Goal: Task Accomplishment & Management: Manage account settings

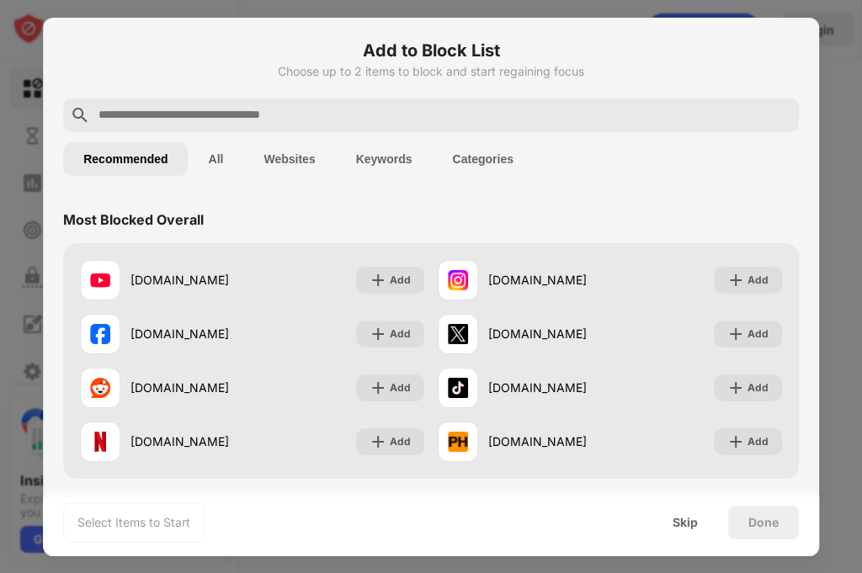
click at [334, 220] on div "Most Blocked Overall" at bounding box center [431, 219] width 736 height 47
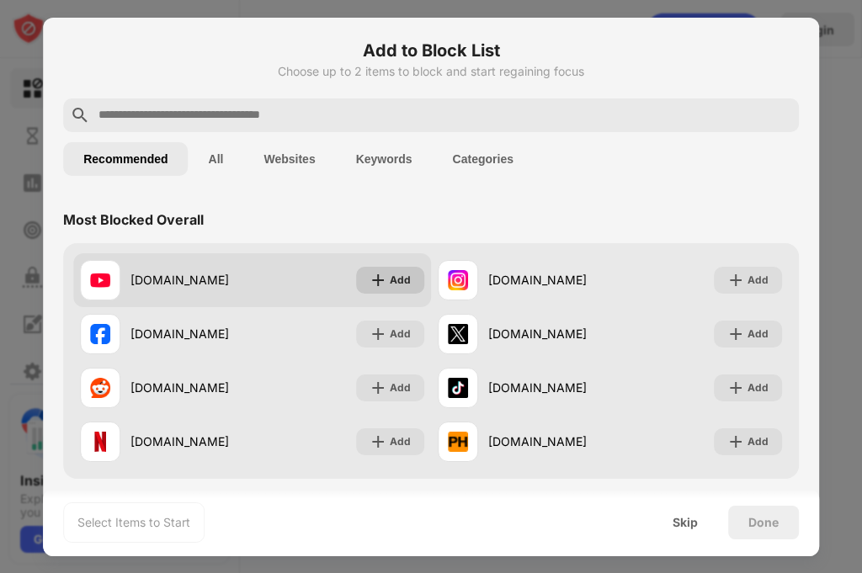
click at [376, 280] on img at bounding box center [378, 280] width 17 height 17
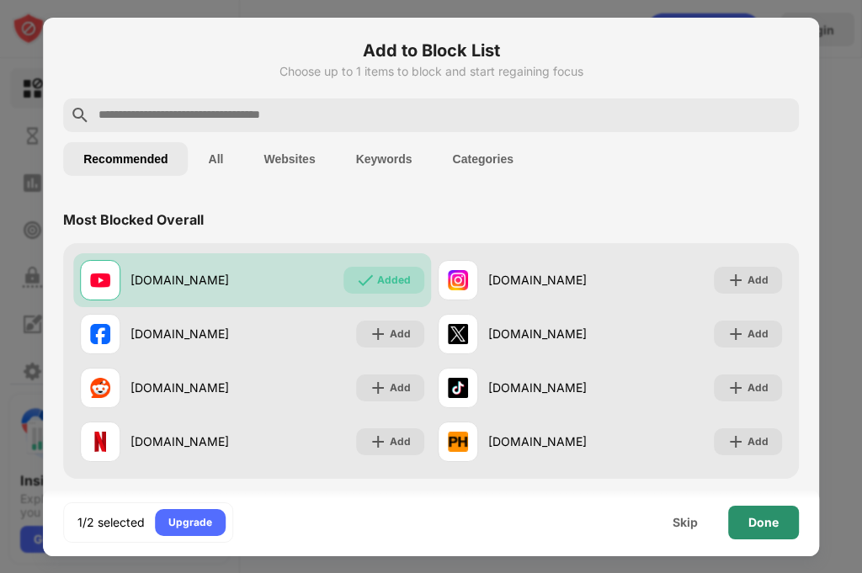
click at [753, 521] on div "Done" at bounding box center [763, 522] width 30 height 13
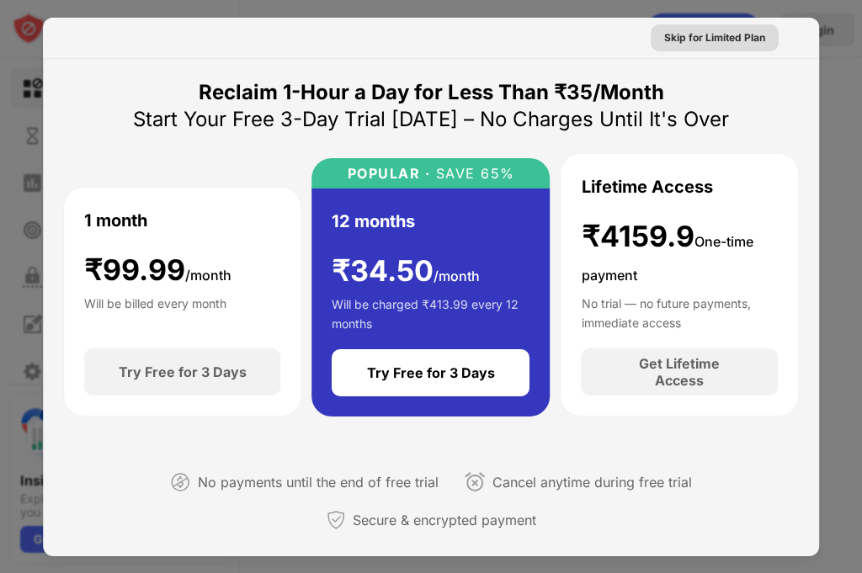
click at [692, 35] on div "Skip for Limited Plan" at bounding box center [714, 37] width 101 height 17
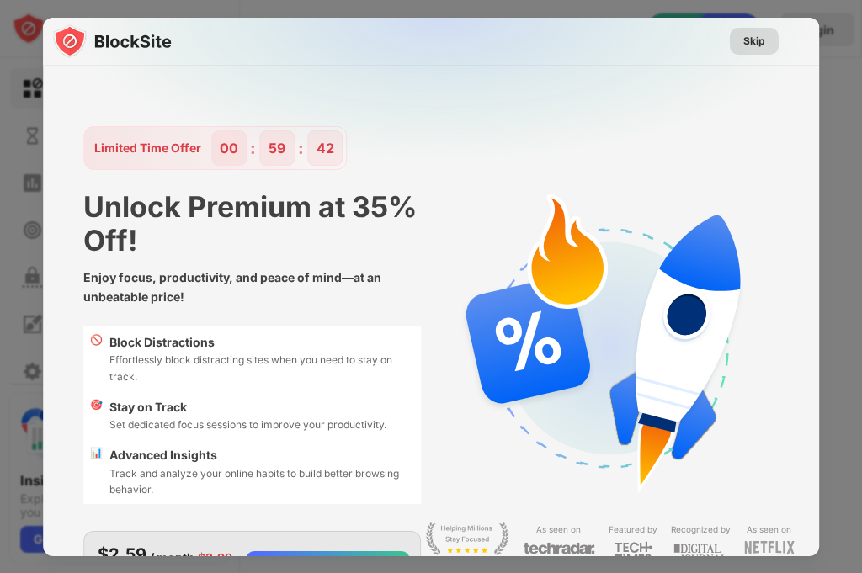
click at [753, 40] on div "Skip" at bounding box center [754, 41] width 49 height 27
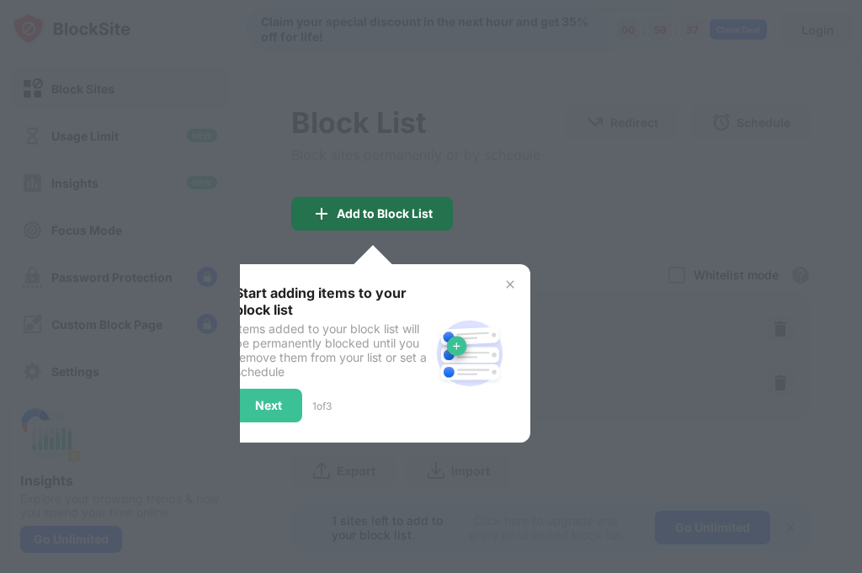
click at [410, 211] on div "Add to Block List" at bounding box center [385, 213] width 96 height 13
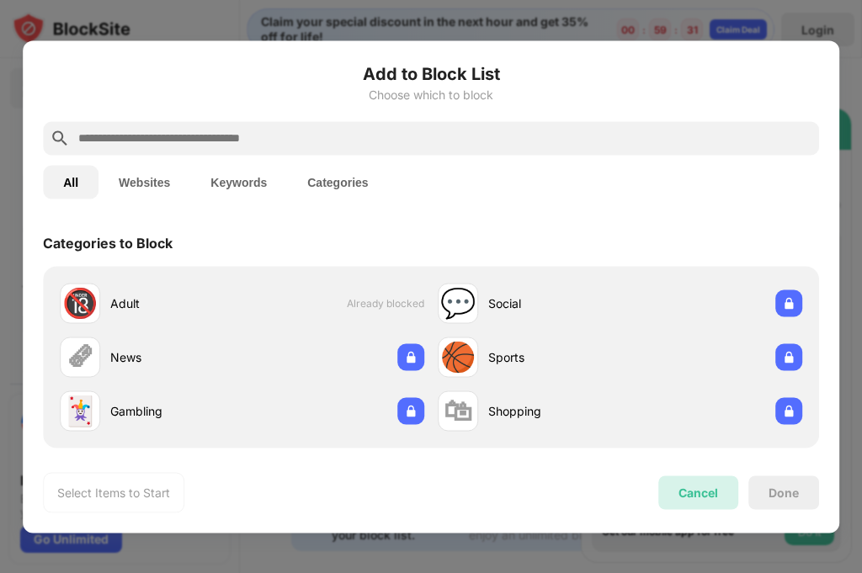
click at [701, 492] on div "Cancel" at bounding box center [699, 493] width 40 height 14
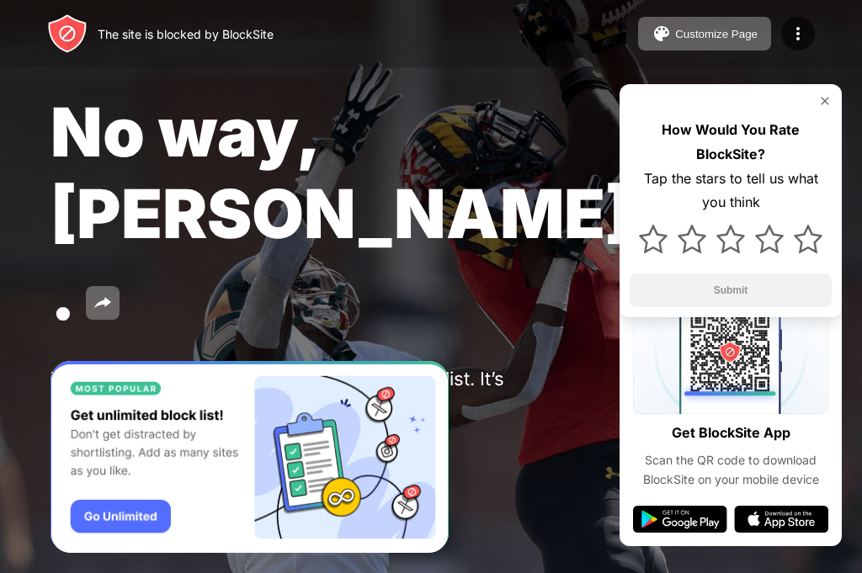
click at [823, 99] on img at bounding box center [824, 100] width 13 height 13
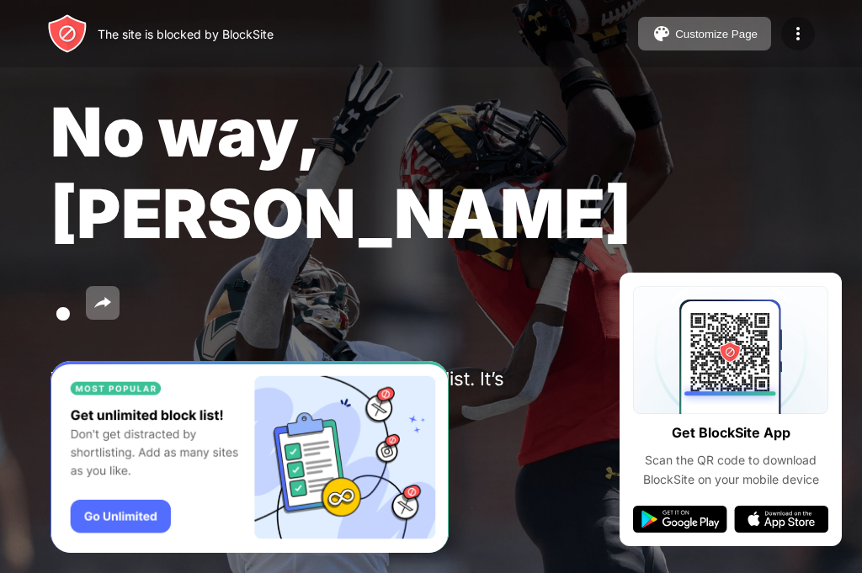
click at [793, 29] on img at bounding box center [798, 34] width 20 height 20
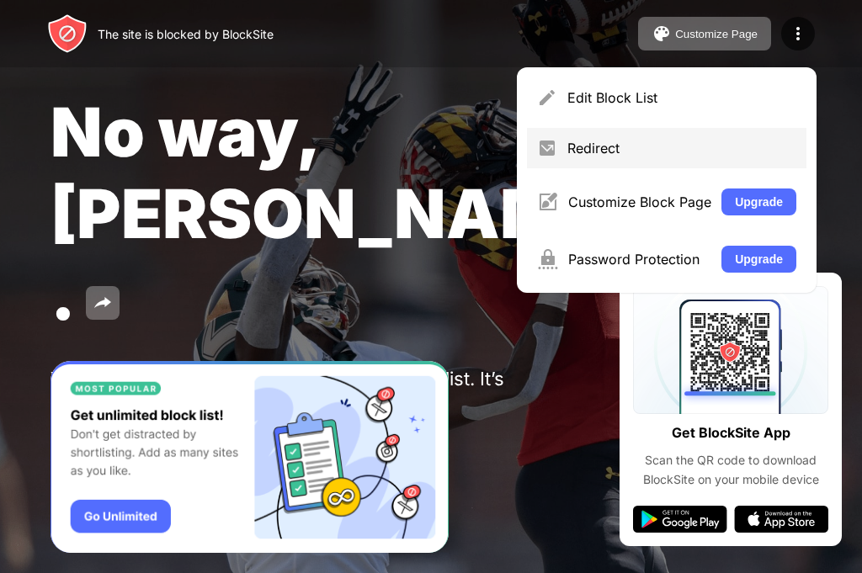
click at [602, 147] on div "Redirect" at bounding box center [681, 148] width 229 height 17
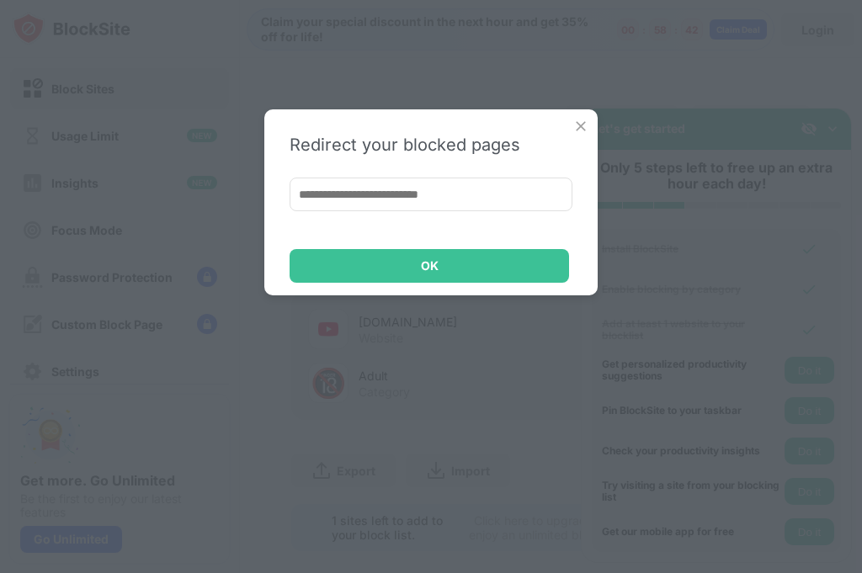
click at [432, 249] on div "OK" at bounding box center [430, 266] width 280 height 34
click at [419, 189] on input at bounding box center [431, 195] width 283 height 34
type input "**********"
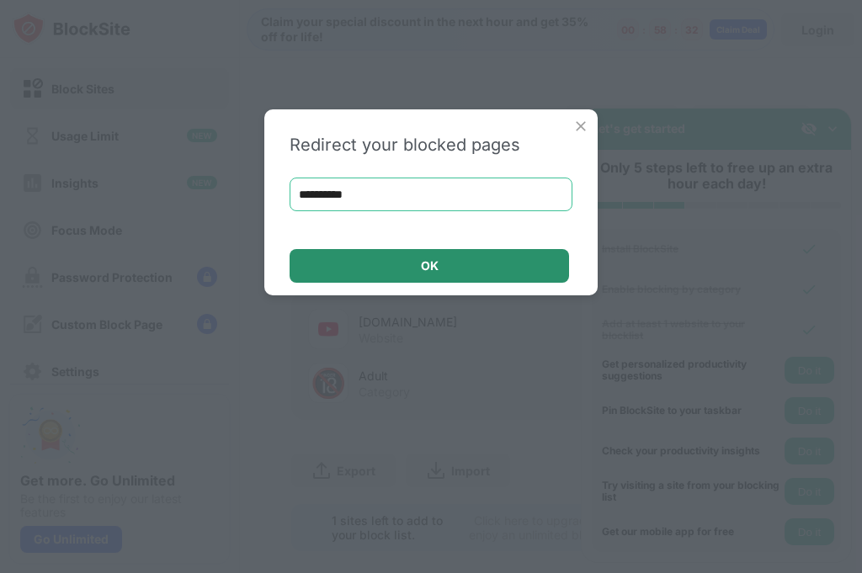
click at [434, 270] on div "OK" at bounding box center [430, 265] width 18 height 13
